Goal: Information Seeking & Learning: Learn about a topic

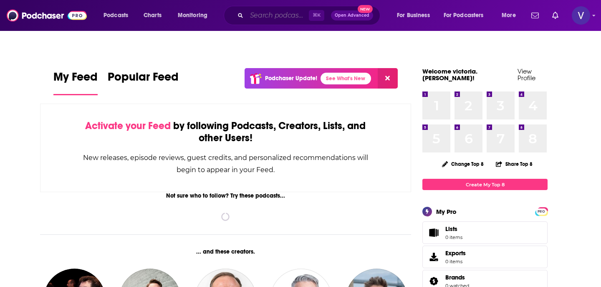
click at [269, 18] on input "Search podcasts, credits, & more..." at bounding box center [278, 15] width 62 height 13
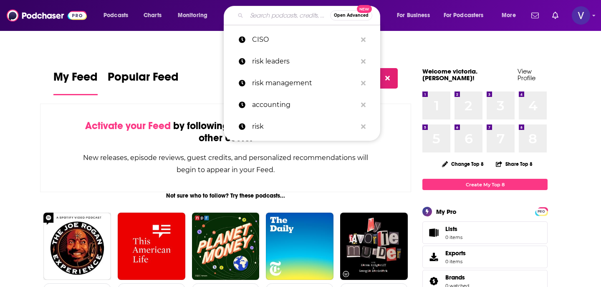
paste input "Cybersecurity Readiness Podcast Series"
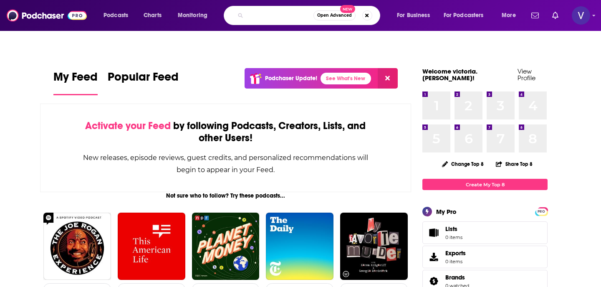
type input "Cybersecurity Readiness Podcast Series"
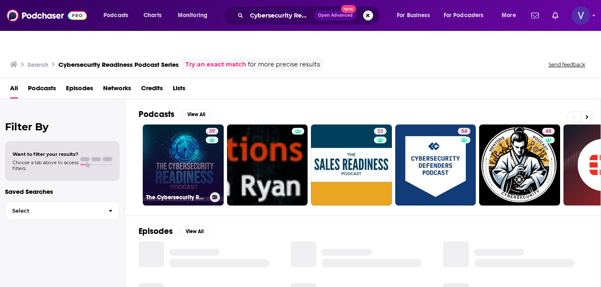
click at [173, 157] on link "39 The Cybersecurity Readiness Podcast Series" at bounding box center [183, 164] width 81 height 81
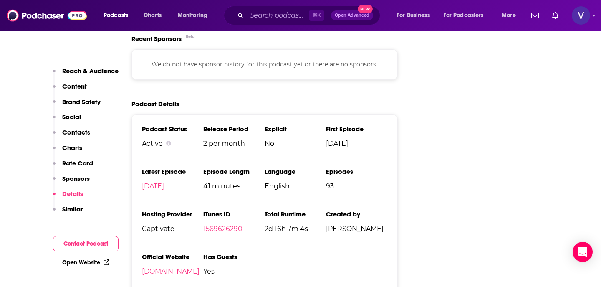
scroll to position [1208, 0]
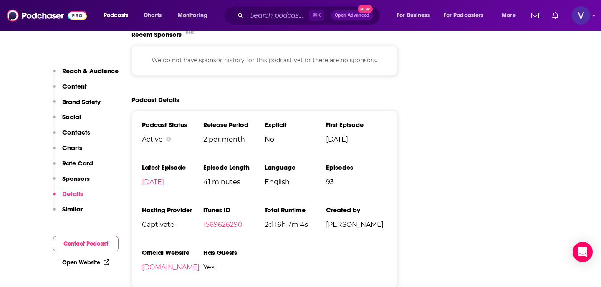
click at [159, 221] on div "Podcast Status Active Release Period 2 per month Explicit No First Episode [DAT…" at bounding box center [264, 199] width 266 height 178
click at [162, 263] on link "[DOMAIN_NAME]" at bounding box center [171, 267] width 58 height 8
click at [152, 263] on link "[DOMAIN_NAME]" at bounding box center [171, 267] width 58 height 8
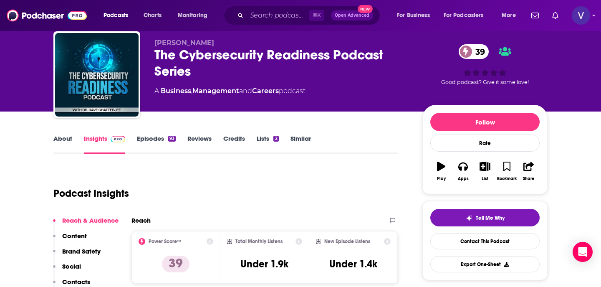
scroll to position [113, 0]
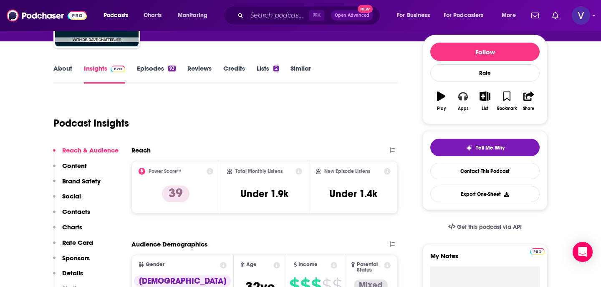
click at [462, 91] on icon "button" at bounding box center [462, 95] width 9 height 9
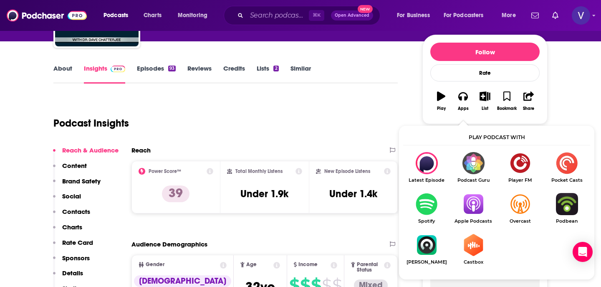
click at [468, 193] on img "Show Listen On dropdown" at bounding box center [473, 204] width 47 height 22
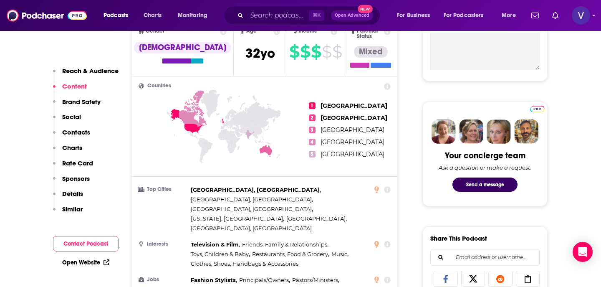
scroll to position [0, 0]
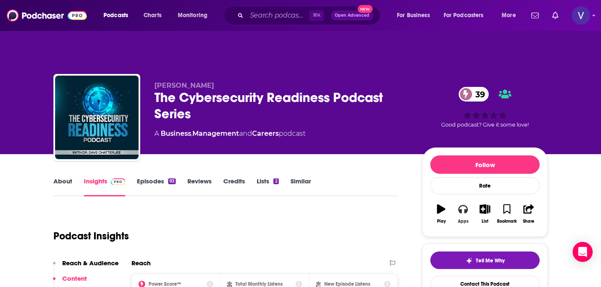
click at [458, 204] on icon "button" at bounding box center [462, 208] width 9 height 9
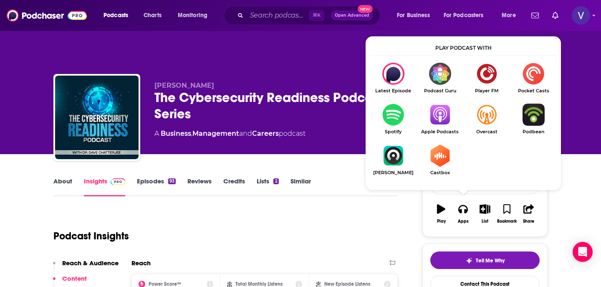
click at [436, 104] on img "Show Listen On dropdown" at bounding box center [440, 115] width 47 height 22
